Goal: Information Seeking & Learning: Get advice/opinions

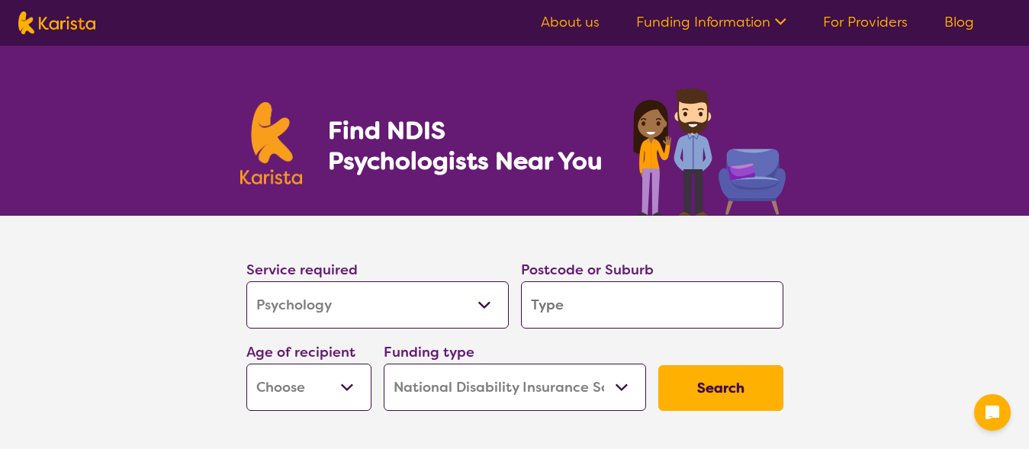
select select "Psychology"
select select "NDIS"
select select "Psychology"
select select "NDIS"
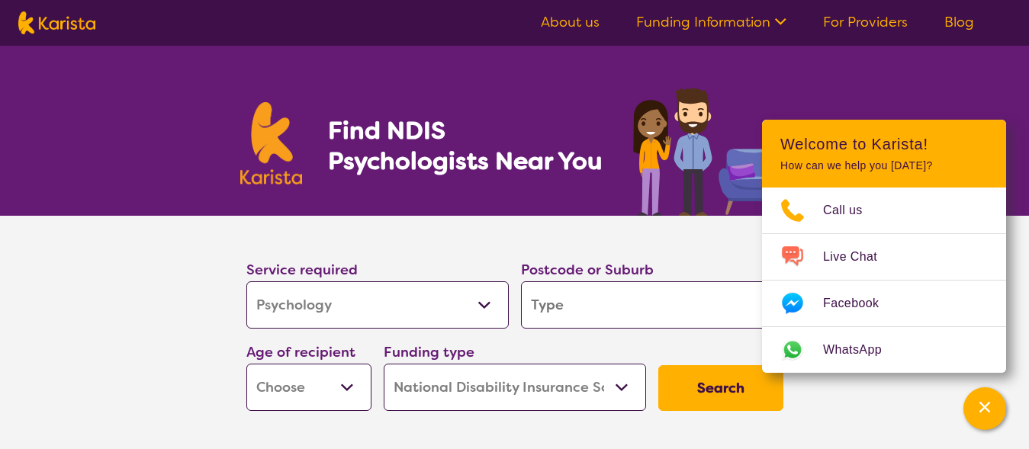
type input "R"
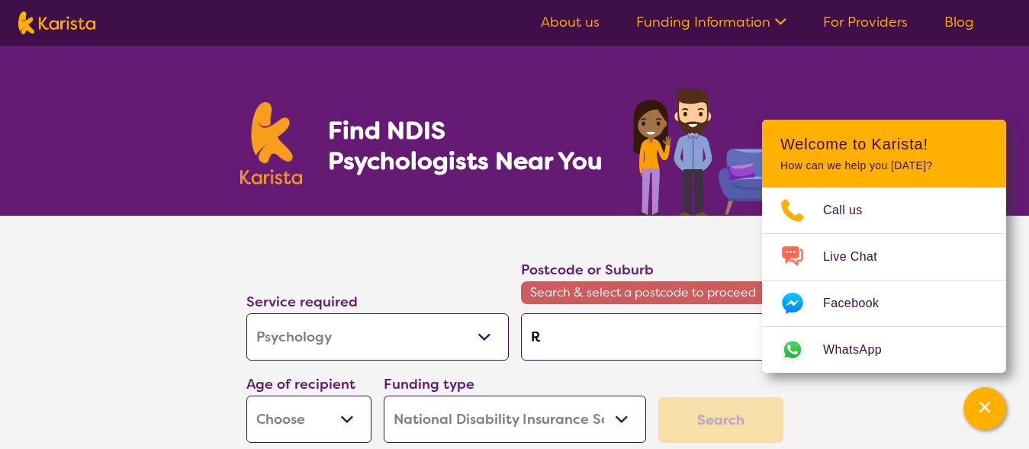
type input "Ry"
type input "Rye"
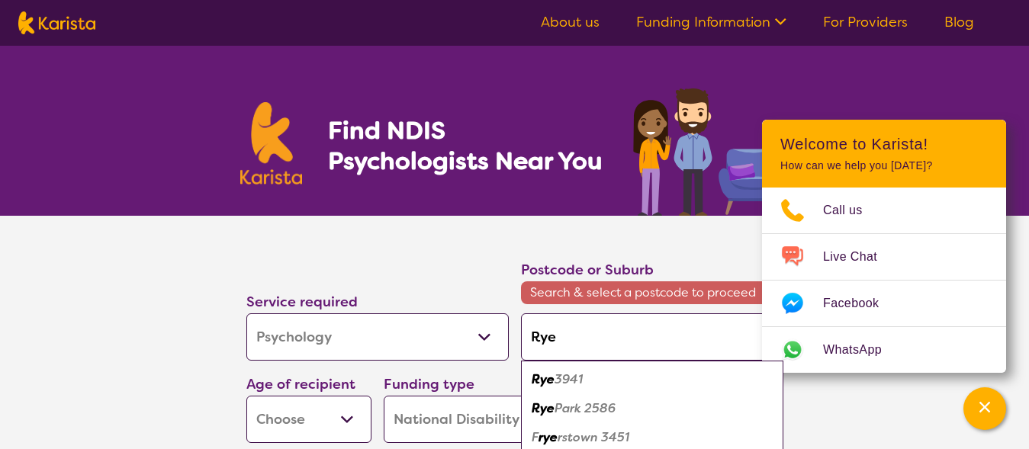
click at [569, 379] on em "3941" at bounding box center [569, 380] width 28 height 16
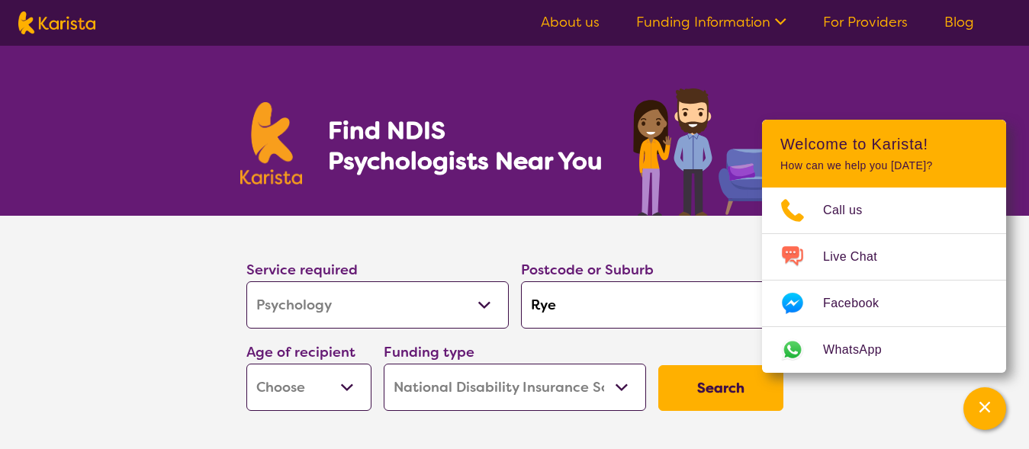
type input "3941"
select select "EC"
click option "Early Childhood - 0 to 9" at bounding box center [0, 0] width 0 height 0
select select "EC"
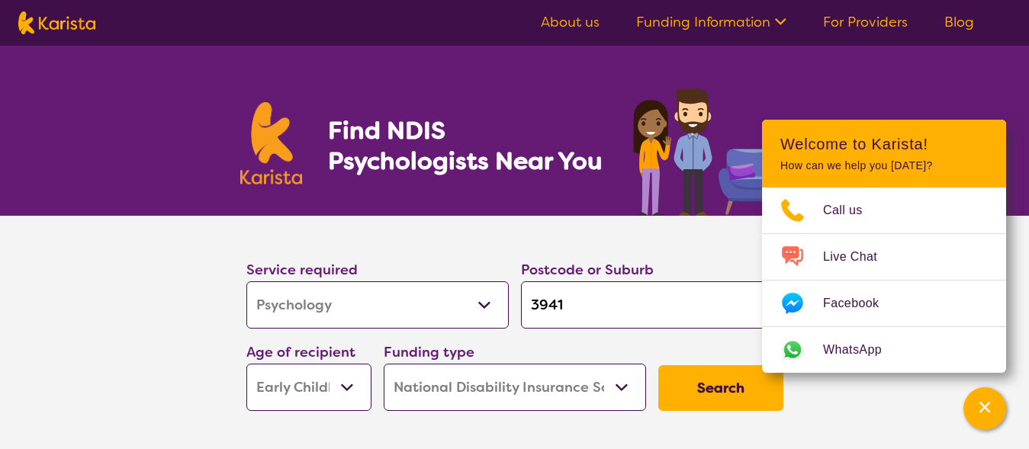
click at [694, 393] on button "Search" at bounding box center [720, 388] width 125 height 46
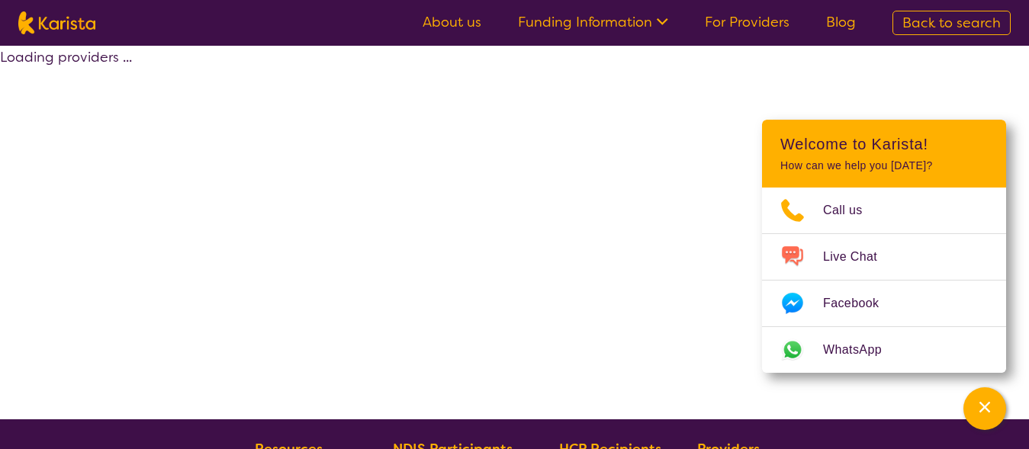
select select "by_score"
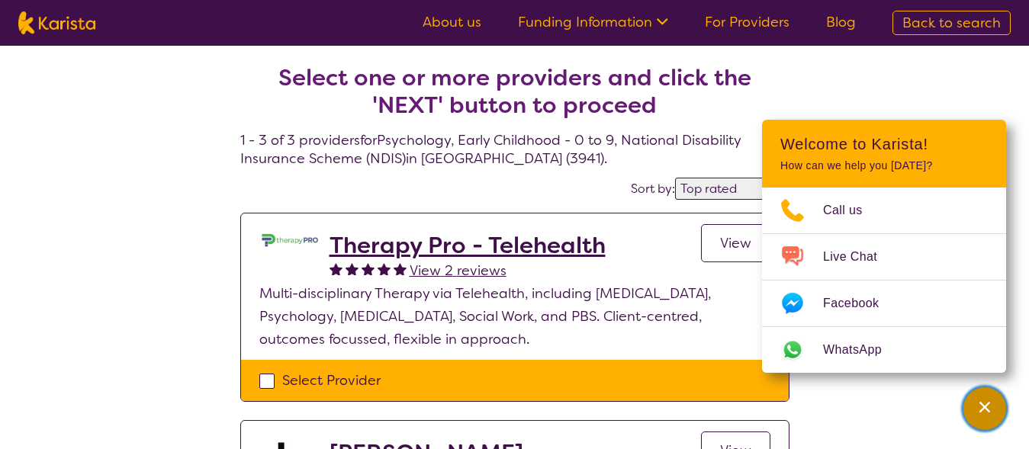
click at [980, 403] on icon "Channel Menu" at bounding box center [984, 407] width 15 height 15
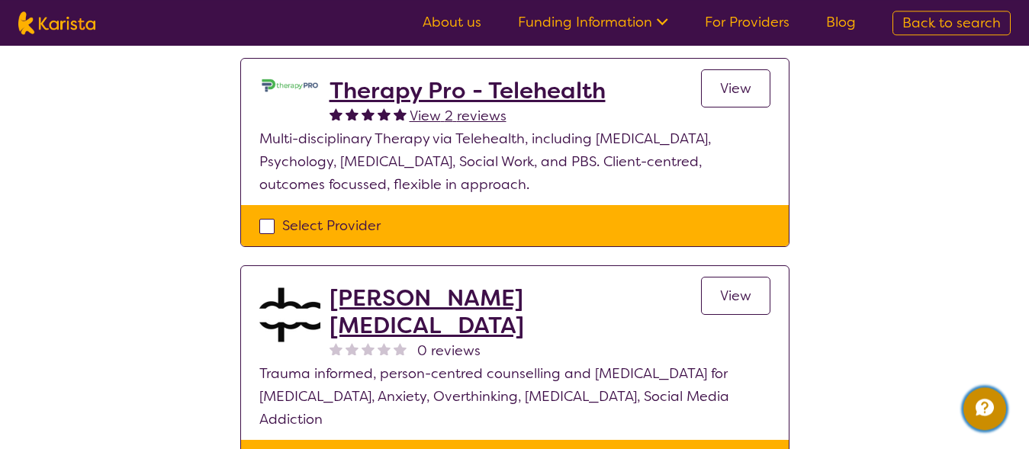
scroll to position [169, 0]
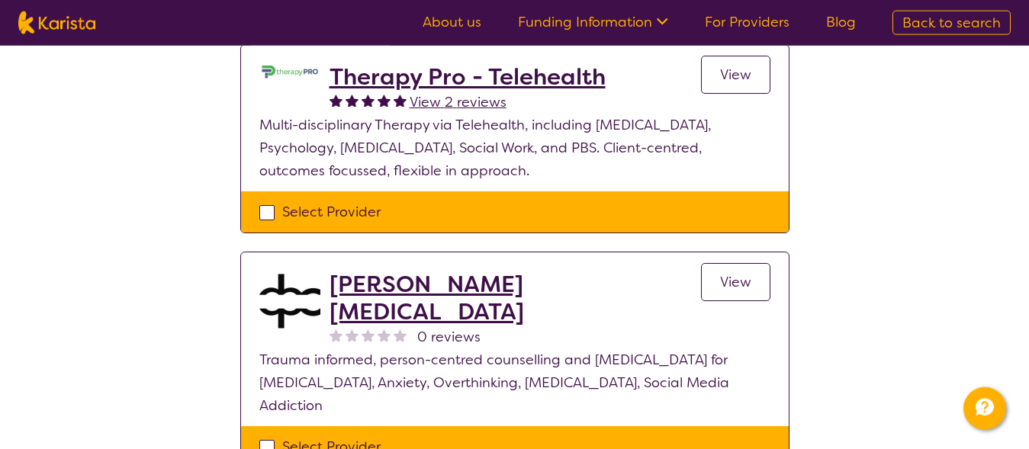
click at [726, 282] on span "View" at bounding box center [735, 282] width 31 height 18
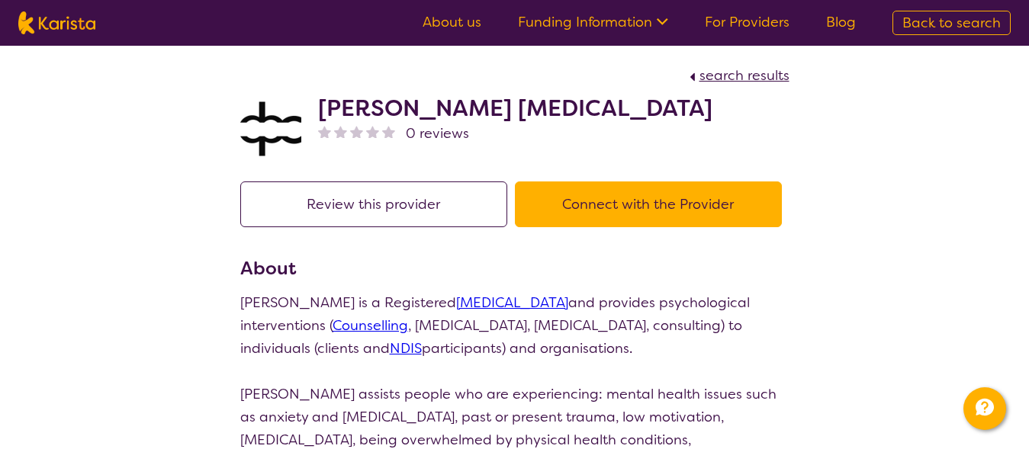
scroll to position [169, 0]
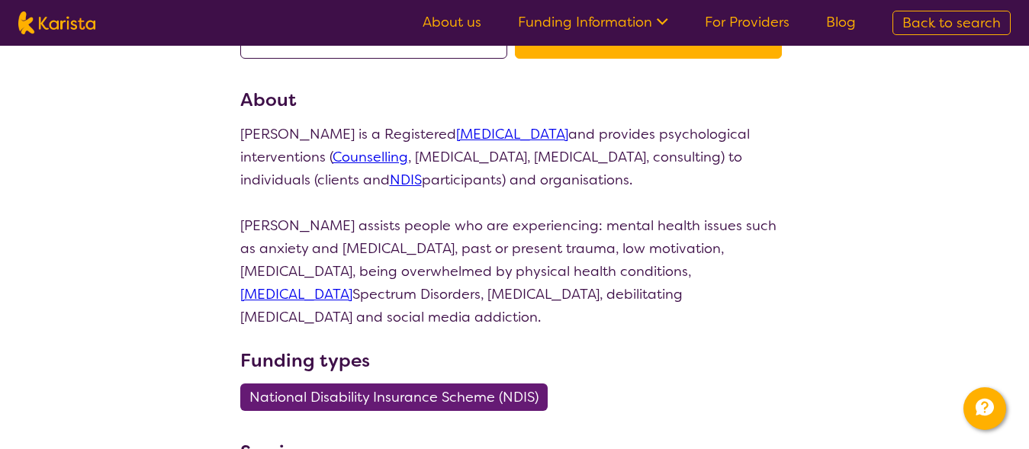
select select "by_score"
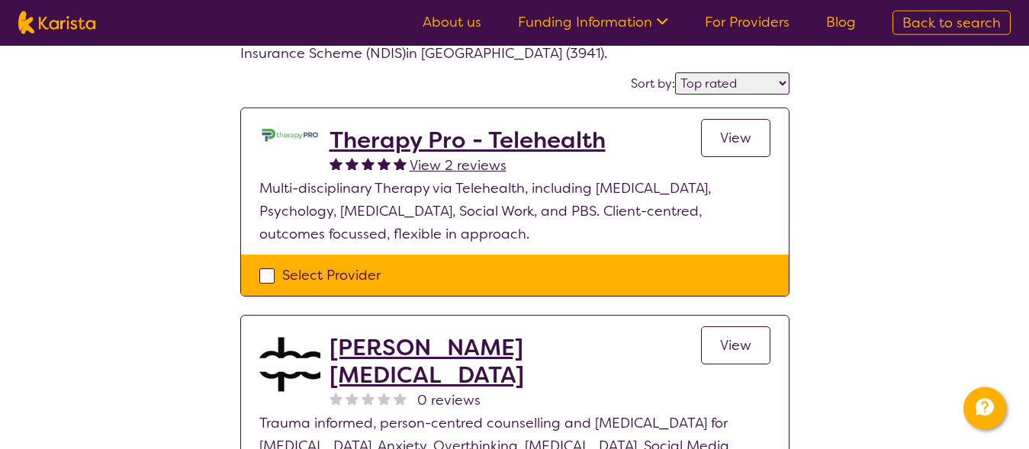
scroll to position [101, 0]
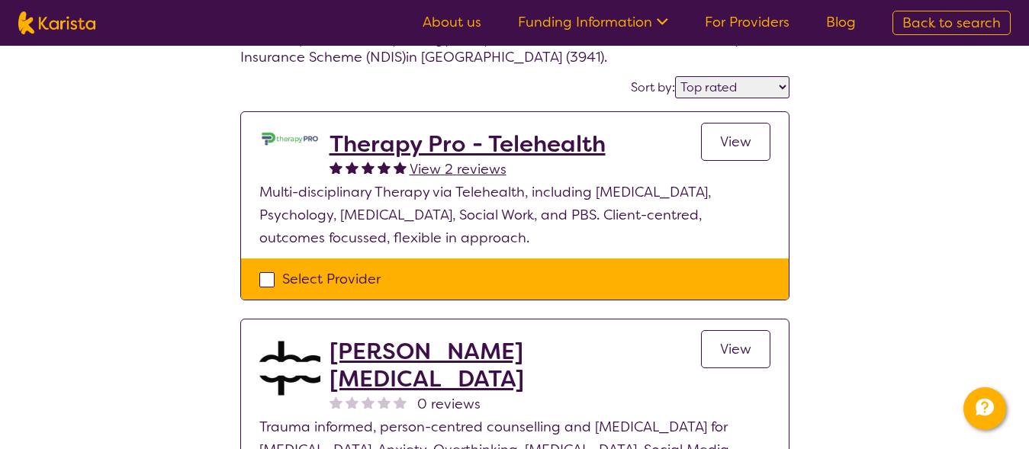
click at [675, 76] on select "Highly reviewed Top rated" at bounding box center [732, 87] width 114 height 22
click at [855, 111] on div "Select one or more providers and click the 'NEXT' button to proceed 1 - 3 of 3 …" at bounding box center [514, 353] width 1029 height 819
click at [739, 148] on span "View" at bounding box center [735, 142] width 31 height 18
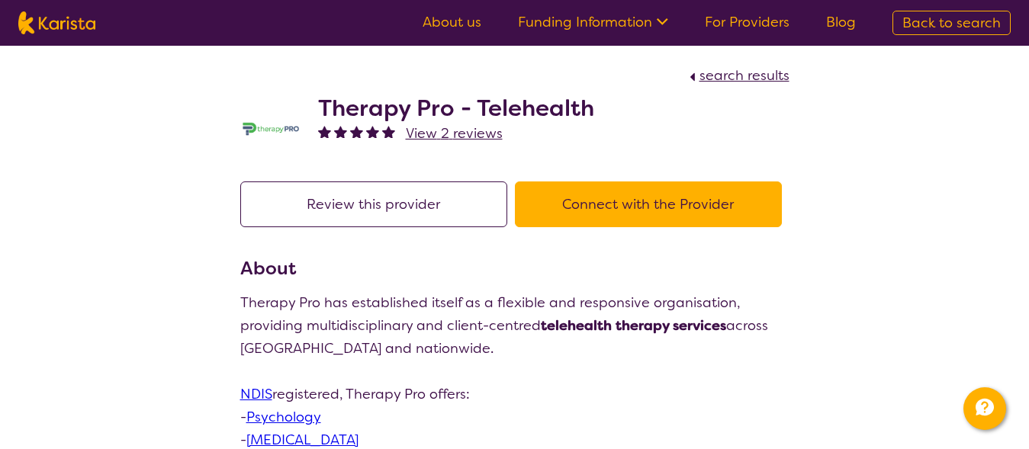
scroll to position [101, 0]
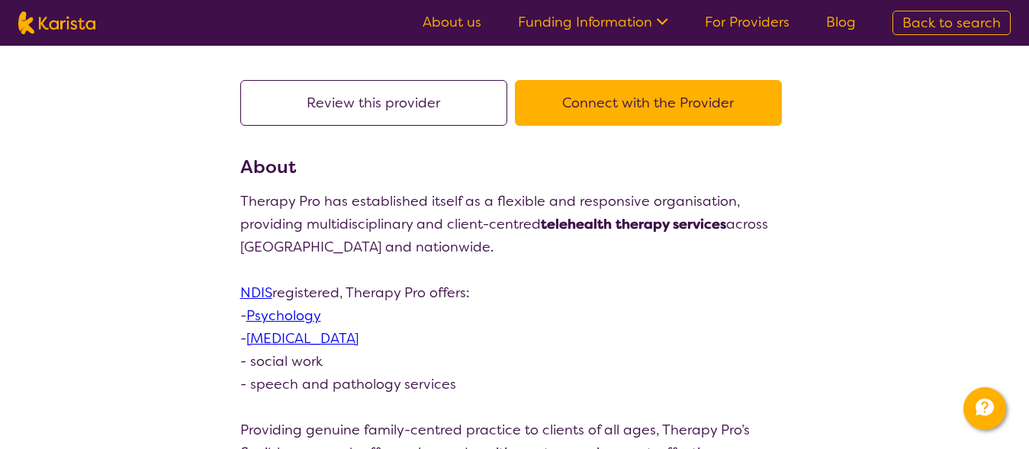
select select "by_score"
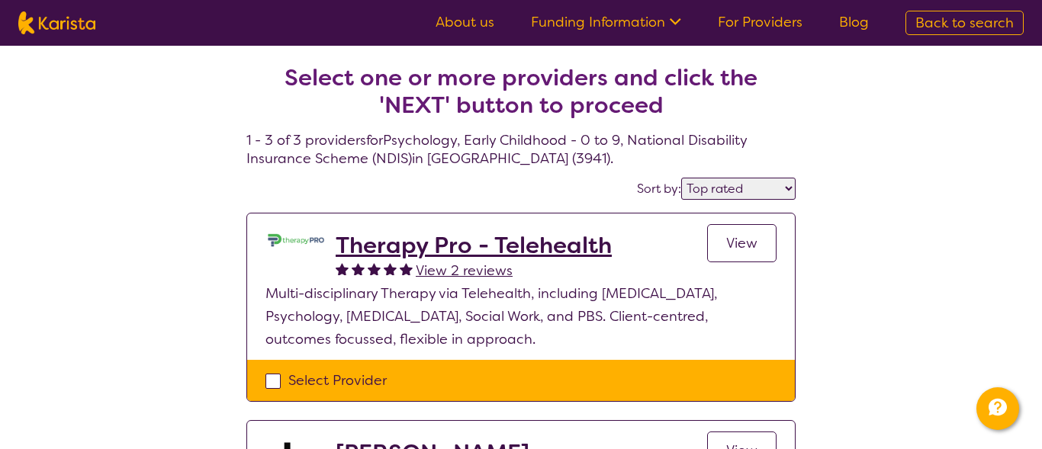
select select "Psychology"
select select "EC"
select select "NDIS"
select select "Psychology"
select select "EC"
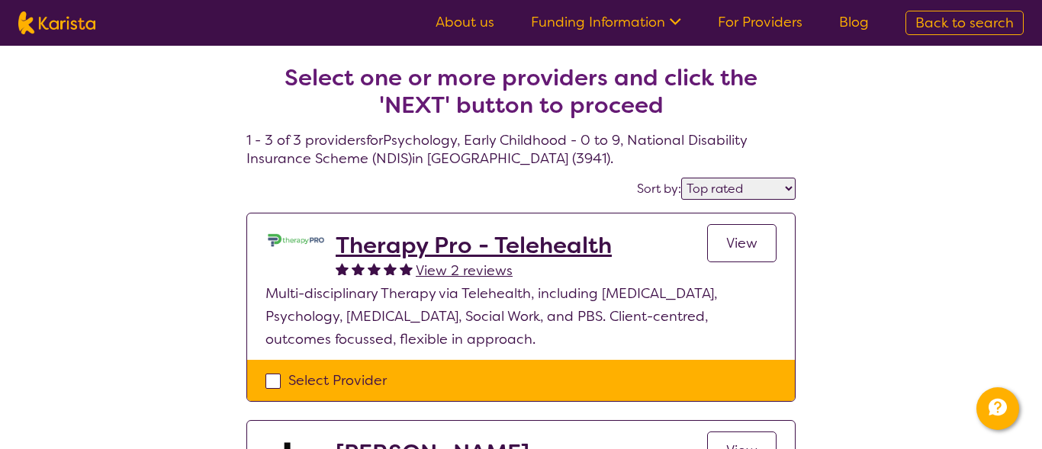
select select "NDIS"
